Goal: Information Seeking & Learning: Learn about a topic

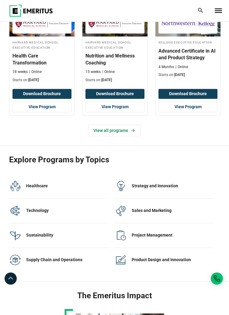
scroll to position [1063, 0]
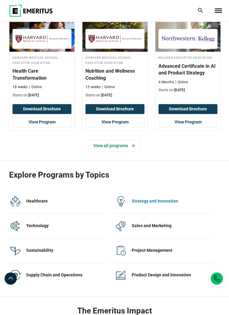
click at [169, 204] on div "Strategy and Innovation 28 Programs" at bounding box center [172, 201] width 81 height 12
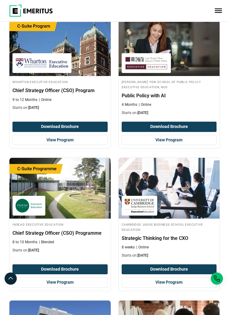
scroll to position [247, 0]
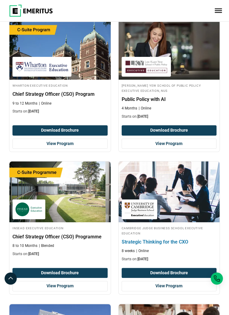
click at [180, 240] on h4 "Strategic Thinking for the CXO" at bounding box center [169, 241] width 95 height 7
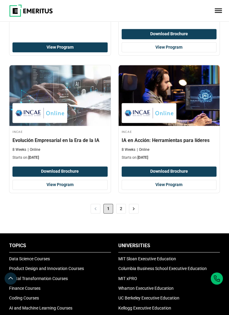
scroll to position [1344, 0]
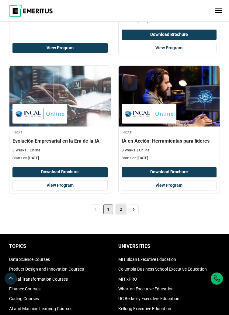
click at [125, 207] on link "2" at bounding box center [121, 209] width 10 height 10
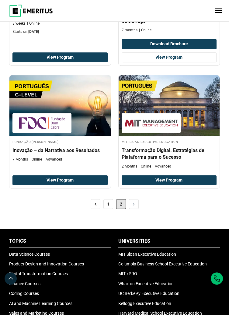
scroll to position [474, 0]
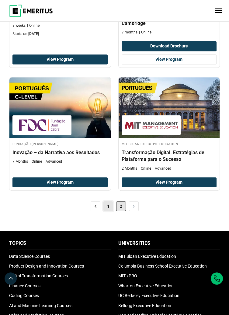
click at [109, 202] on link "1" at bounding box center [108, 206] width 10 height 10
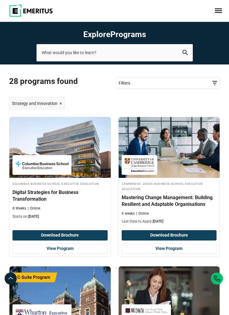
click at [185, 53] on icon "search" at bounding box center [184, 52] width 5 height 5
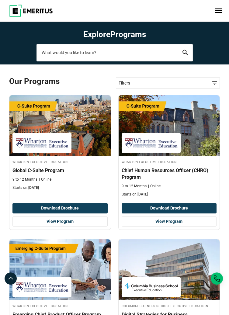
click at [145, 54] on input "search-page" at bounding box center [114, 52] width 156 height 17
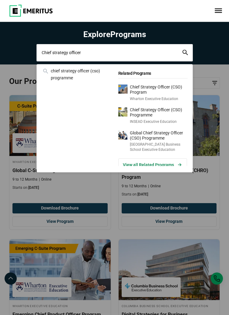
type input "Chief strategy officer"
click at [182, 50] on button "search" at bounding box center [184, 53] width 5 height 6
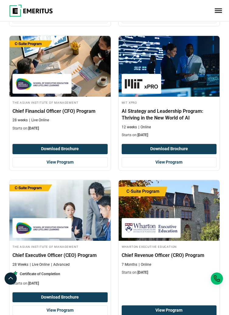
scroll to position [340, 0]
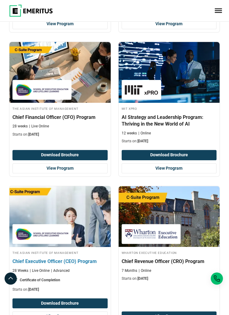
click at [48, 256] on div "The Asian Institute of Management Chief Executive Officer (CEO) Program 28 Week…" at bounding box center [59, 271] width 101 height 42
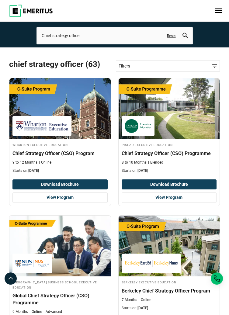
scroll to position [0, 0]
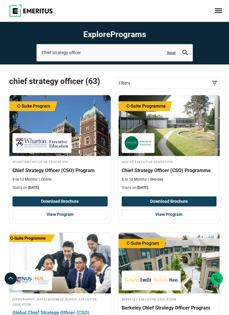
click at [26, 260] on img at bounding box center [59, 262] width 111 height 67
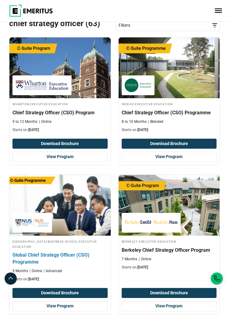
scroll to position [59, 0]
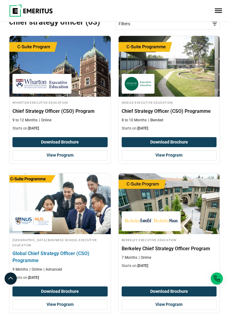
click at [24, 253] on h4 "Global Chief Strategy Officer (CSO) Programme" at bounding box center [59, 257] width 95 height 14
